Goal: Transaction & Acquisition: Purchase product/service

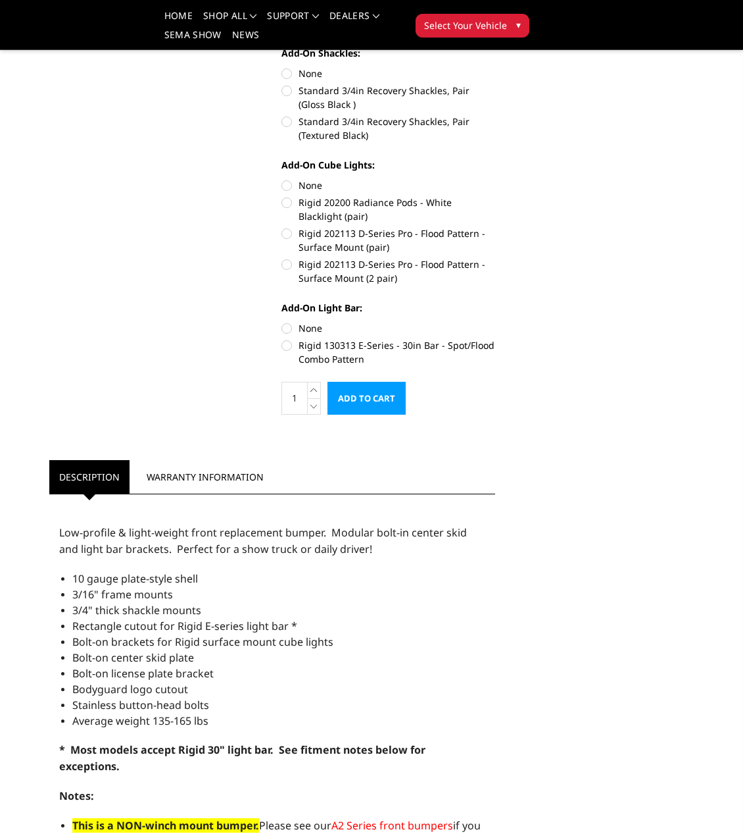
scroll to position [395, 0]
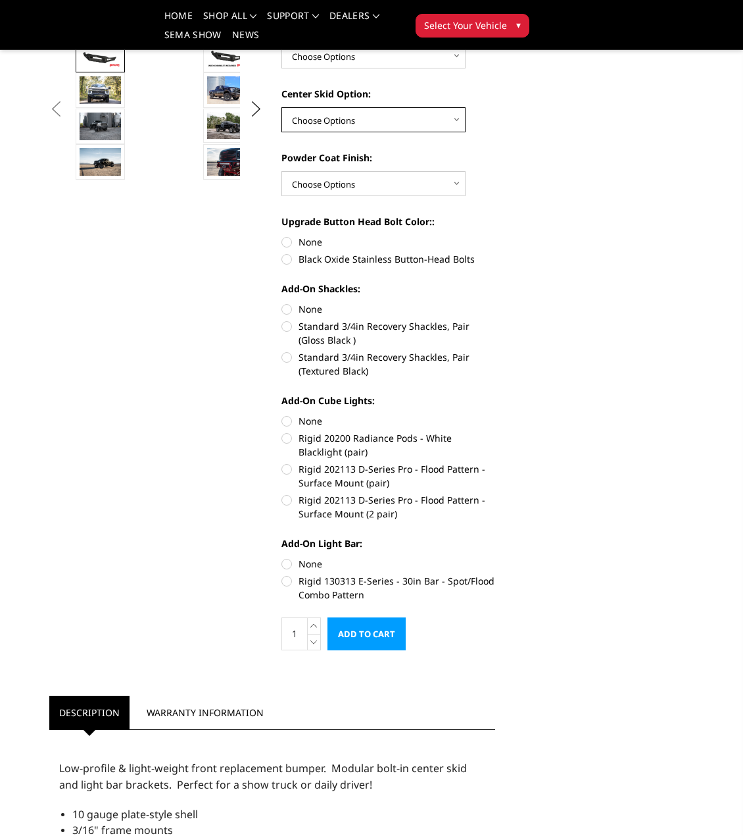
click at [362, 126] on select "Choose Options Single Light Bar Cutout" at bounding box center [374, 119] width 184 height 25
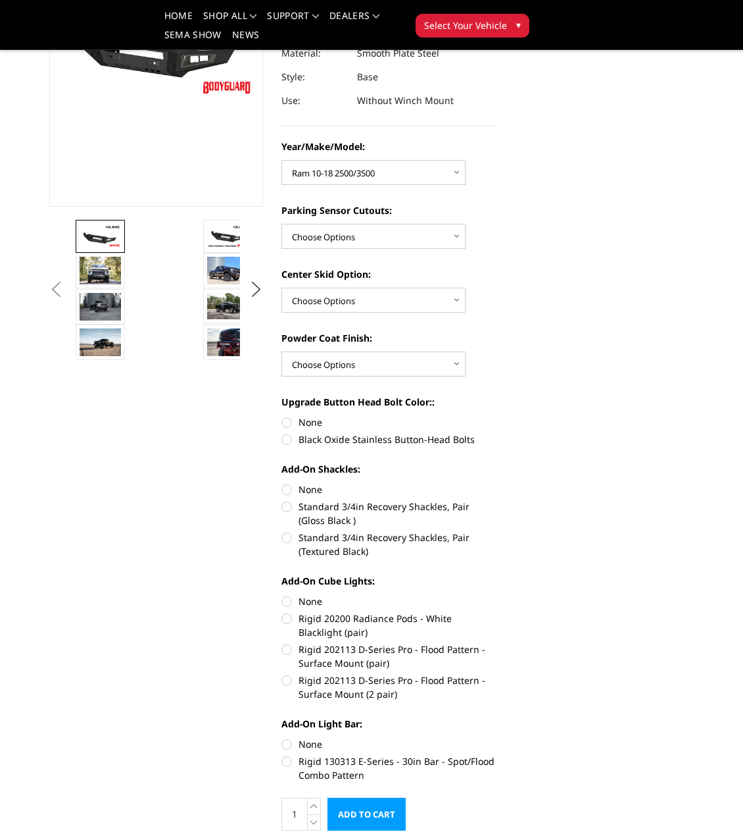
scroll to position [197, 0]
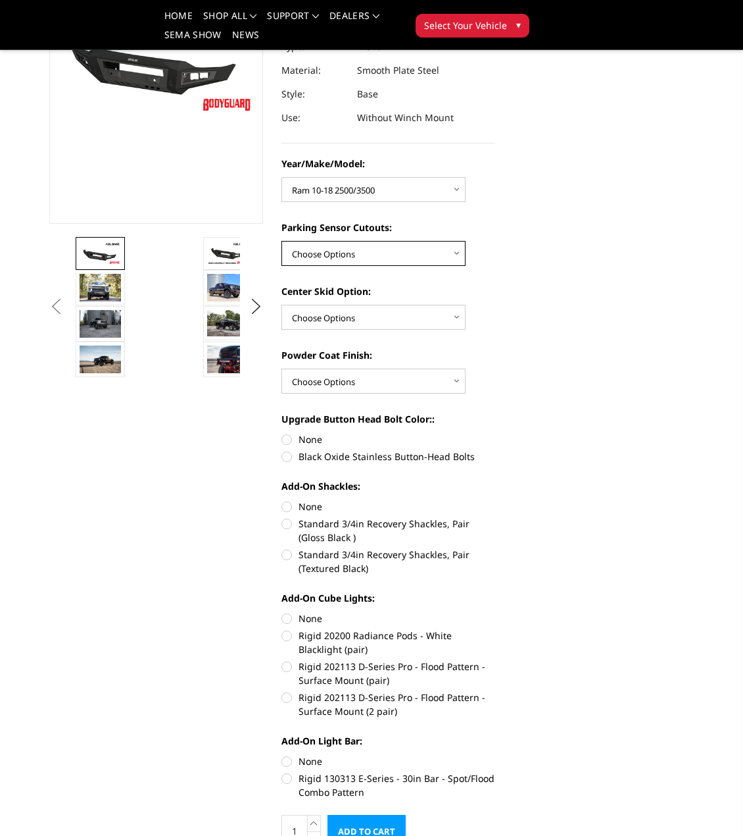
click at [326, 252] on select "Choose Options Yes - With Parking Sensor Cutouts No - Without Parking Sensor Cu…" at bounding box center [374, 253] width 184 height 25
click at [357, 329] on select "Choose Options Single Light Bar Cutout" at bounding box center [374, 317] width 184 height 25
click at [365, 194] on select "Choose Options Chevrolet 15-19 2500/3500 Chevrolet 19-21 1500 Chevrolet 15-20 […" at bounding box center [374, 189] width 184 height 25
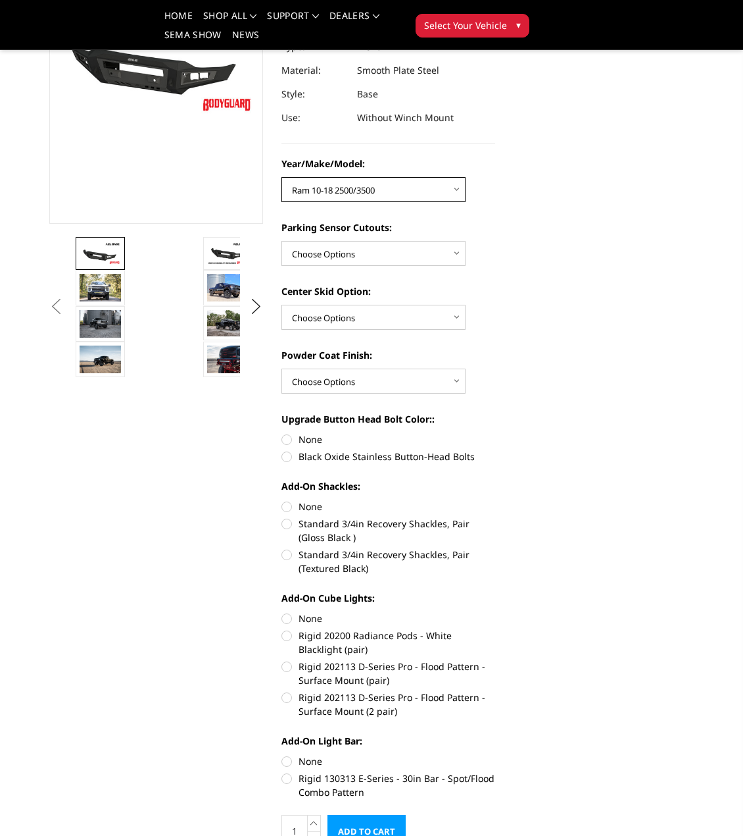
select select "4344"
click at [282, 177] on select "Choose Options Chevrolet 15-19 2500/3500 Chevrolet 19-21 1500 Chevrolet 15-20 […" at bounding box center [374, 189] width 184 height 25
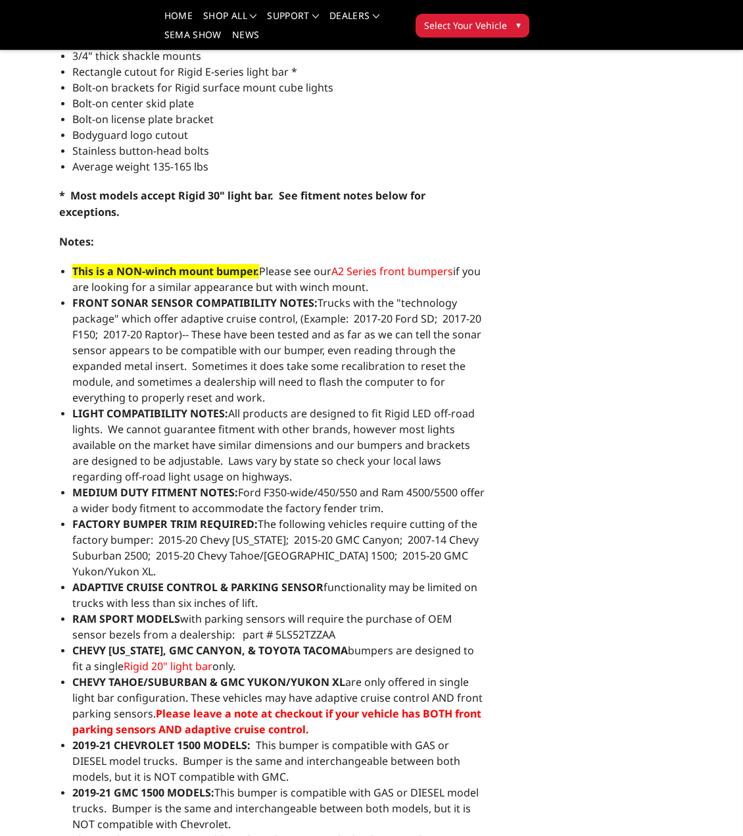
scroll to position [1250, 0]
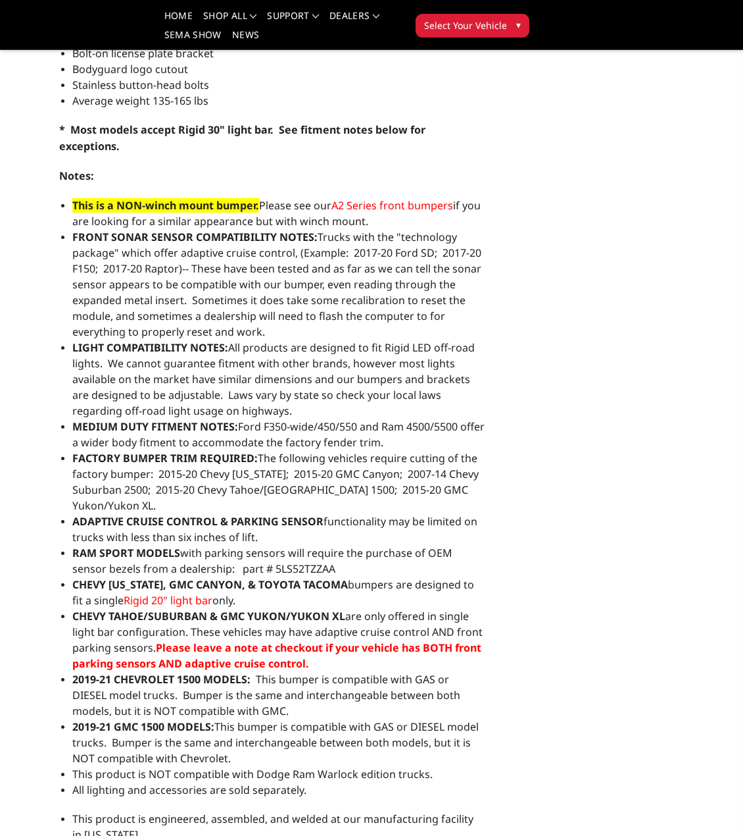
drag, startPoint x: 73, startPoint y: 425, endPoint x: 410, endPoint y: 444, distance: 337.4
click at [410, 444] on div "Low-profile & light-weight front replacement bumper. Modular bolt-in center ski…" at bounding box center [272, 479] width 446 height 1196
copy span "MEDIUM DUTY FITMENT NOTES: Ford F350-wide/450/550 and Ram 4500/5500 offer a wid…"
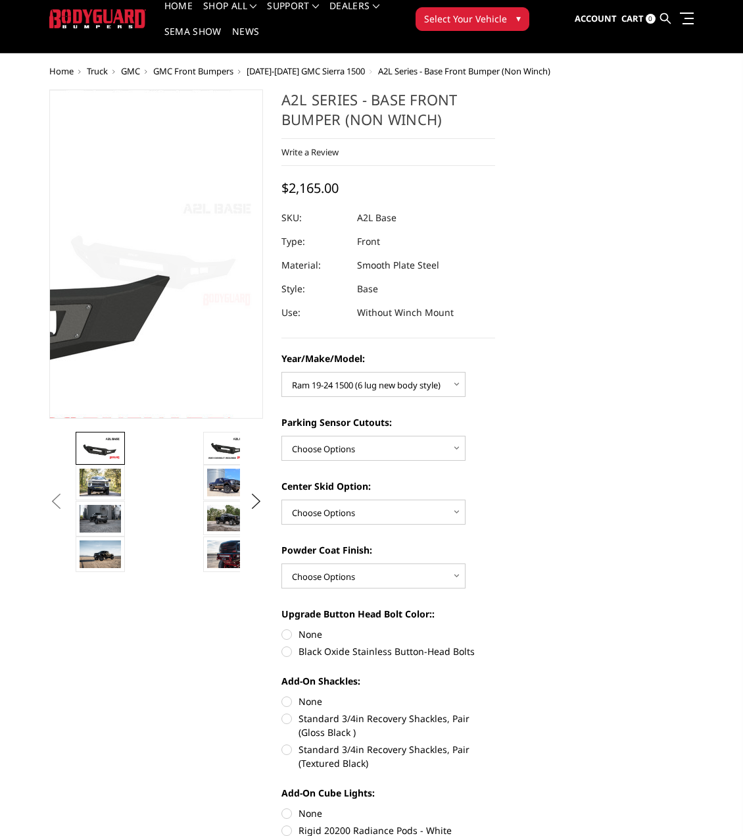
scroll to position [0, 0]
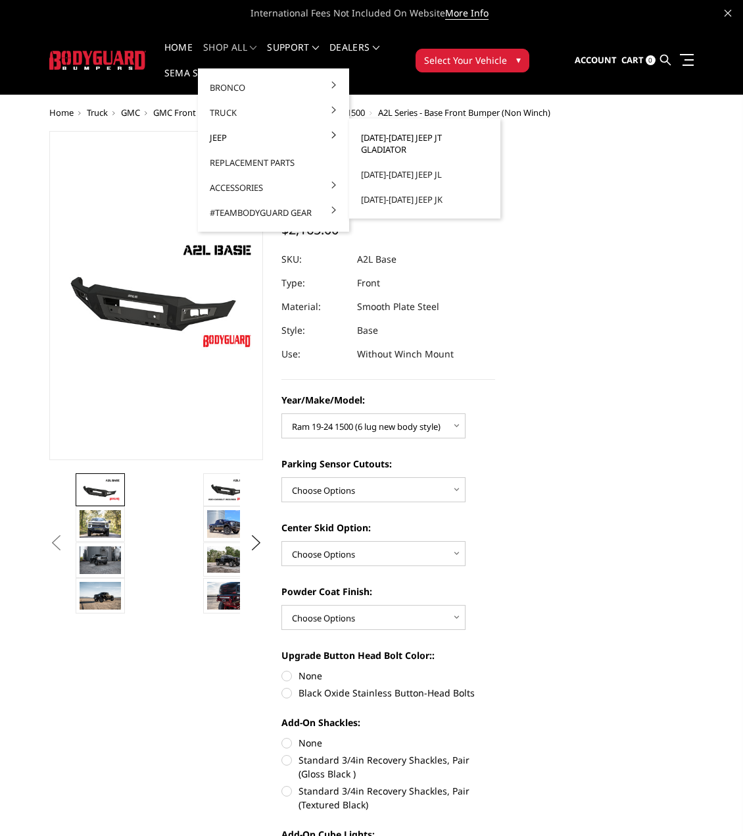
click at [428, 134] on link "[DATE]-[DATE] Jeep JT Gladiator" at bounding box center [425, 143] width 141 height 37
